Goal: Task Accomplishment & Management: Use online tool/utility

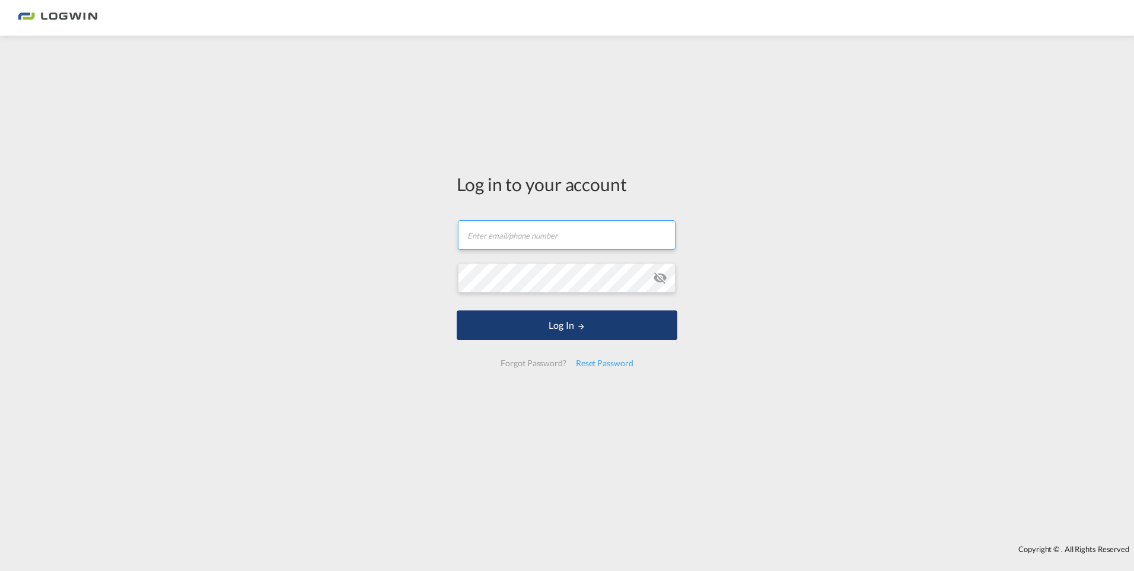
type input "[PERSON_NAME][EMAIL_ADDRESS][DOMAIN_NAME]"
click at [530, 329] on button "Log In" at bounding box center [567, 325] width 221 height 30
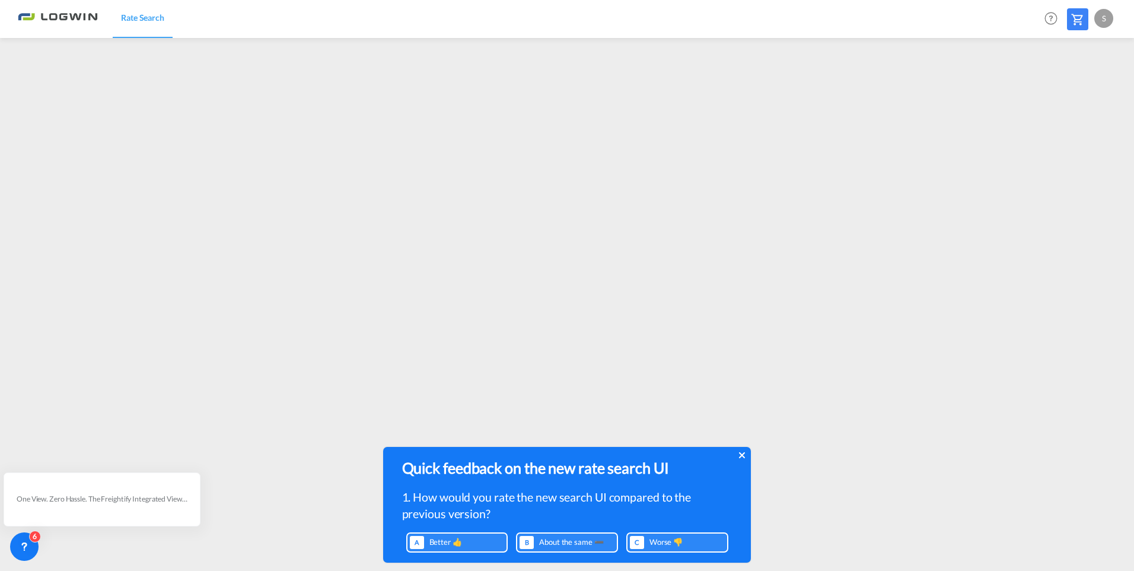
click at [741, 454] on icon at bounding box center [741, 455] width 6 height 6
